Goal: Navigation & Orientation: Find specific page/section

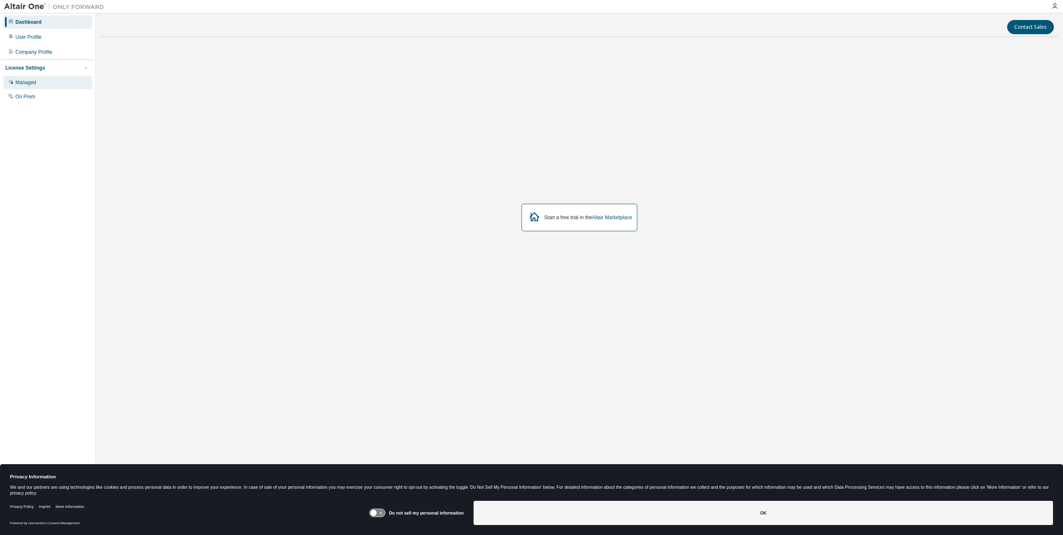
click at [29, 85] on div "Managed" at bounding box center [25, 82] width 21 height 7
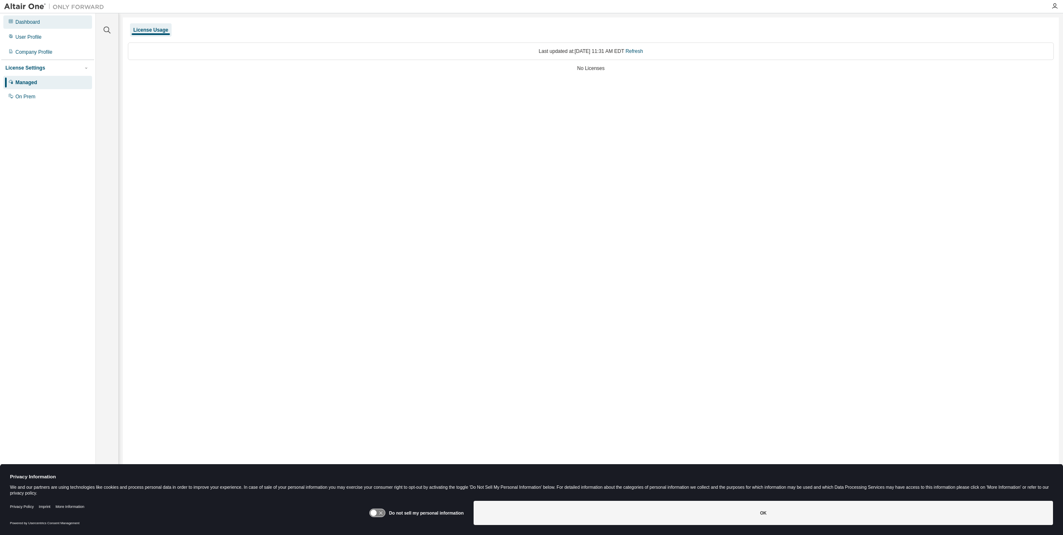
click at [25, 20] on div "Dashboard" at bounding box center [27, 22] width 25 height 7
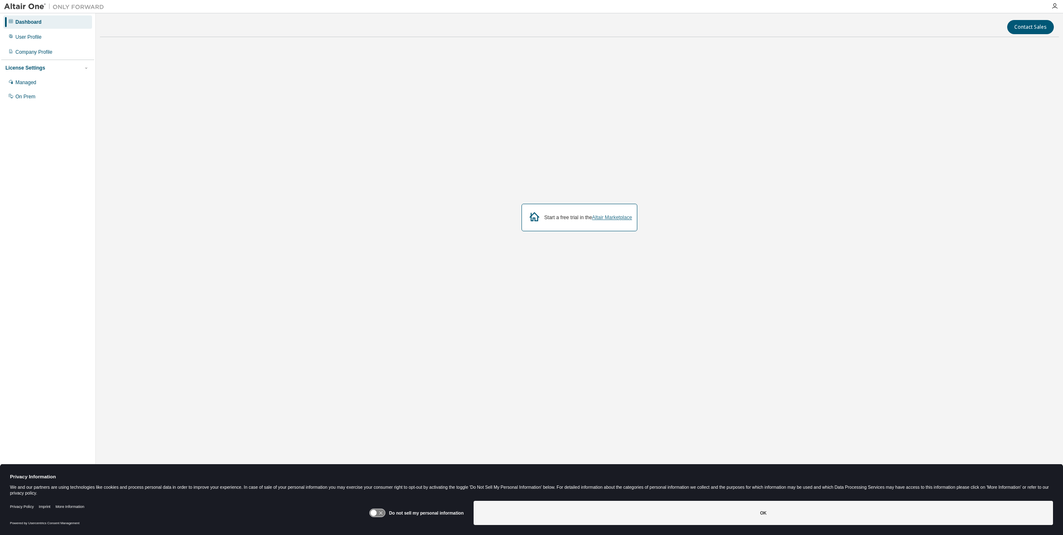
click at [619, 217] on link "Altair Marketplace" at bounding box center [612, 218] width 40 height 6
